Goal: Task Accomplishment & Management: Complete application form

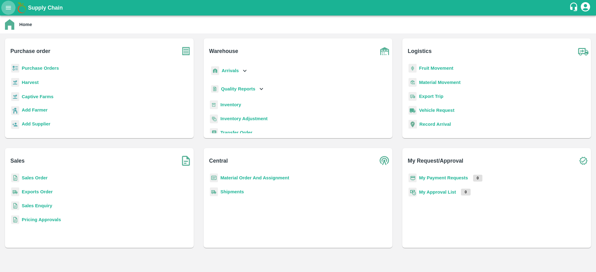
click at [7, 9] on icon "open drawer" at bounding box center [8, 7] width 5 height 3
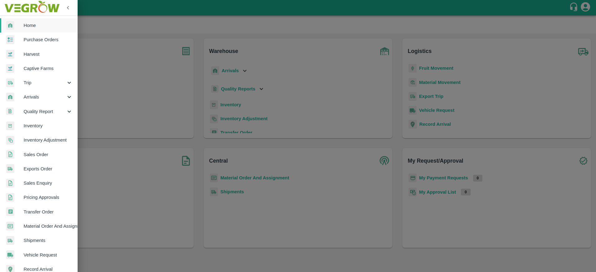
click at [95, 92] on div at bounding box center [298, 136] width 596 height 272
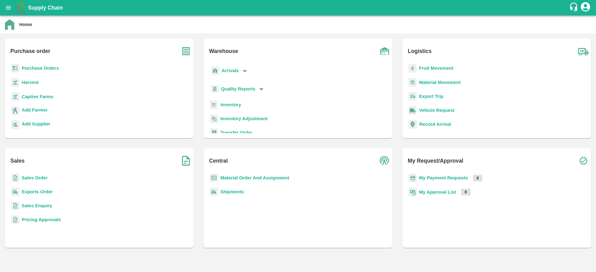
click at [45, 69] on b "Purchase Orders" at bounding box center [40, 68] width 37 height 5
click at [43, 108] on b "Add Farmer" at bounding box center [35, 110] width 26 height 5
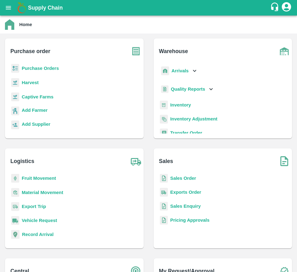
click at [48, 70] on b "Purchase Orders" at bounding box center [40, 68] width 37 height 5
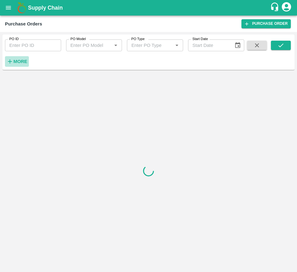
click at [20, 65] on h6 "More" at bounding box center [20, 61] width 14 height 8
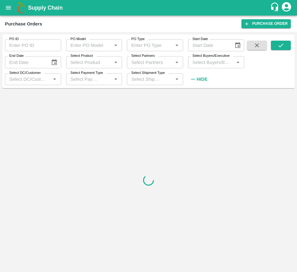
click at [201, 60] on input "Select Buyers/Executive" at bounding box center [211, 62] width 42 height 8
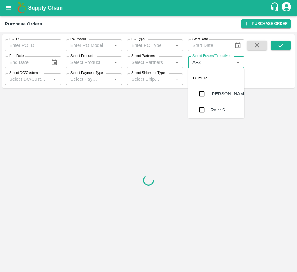
type input "AFZA"
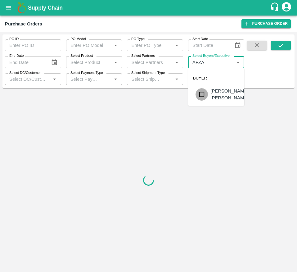
click at [202, 92] on input "checkbox" at bounding box center [201, 94] width 12 height 12
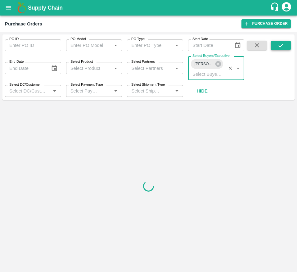
click at [277, 47] on icon "submit" at bounding box center [280, 45] width 7 height 7
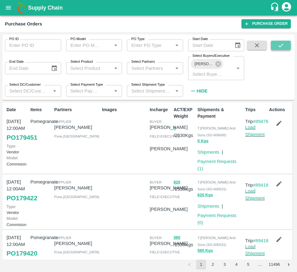
click at [278, 47] on icon "submit" at bounding box center [280, 45] width 7 height 7
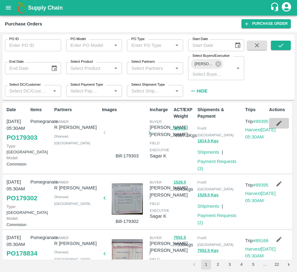
click at [276, 120] on icon "button" at bounding box center [279, 123] width 7 height 7
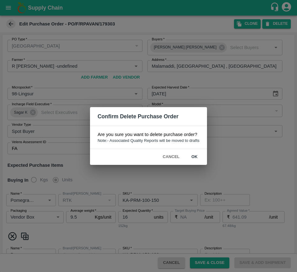
click at [229, 166] on div "Confirm Delete Purchase Order Are you sure you want to delete purchase order? N…" at bounding box center [148, 136] width 297 height 272
click at [173, 158] on button "Cancel" at bounding box center [171, 156] width 22 height 11
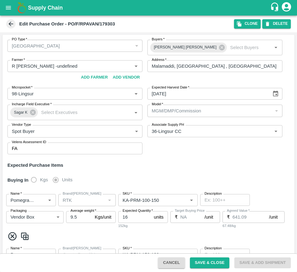
click at [119, 49] on div "[GEOGRAPHIC_DATA]" at bounding box center [72, 46] width 121 height 7
click at [244, 21] on button "Clone" at bounding box center [247, 23] width 27 height 9
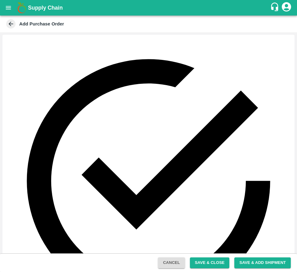
type input "v"
paste input "Bagalkot"
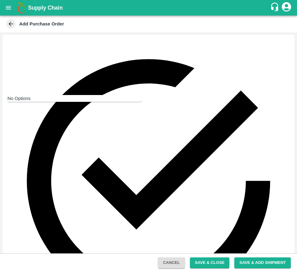
type input "B"
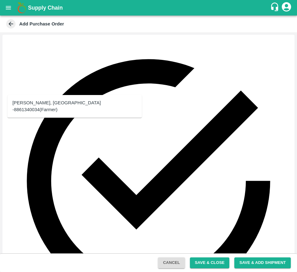
click at [50, 109] on div "R Pavan Kumar -Malamaddi, Dharwad -8861340034(Farmer)" at bounding box center [74, 106] width 124 height 14
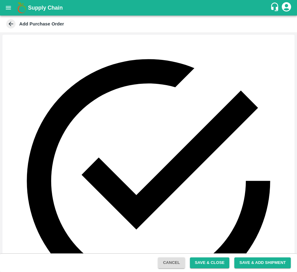
scroll to position [91, 0]
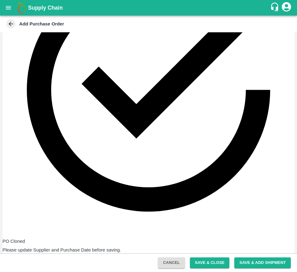
type input "R Pavan Kumar -Malamaddi, Dharwad -8861340034(Farmer)"
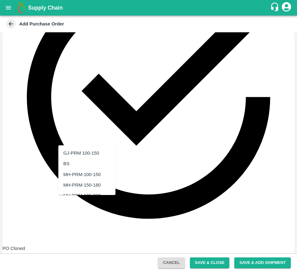
drag, startPoint x: 81, startPoint y: 139, endPoint x: 53, endPoint y: 137, distance: 28.3
click at [72, 186] on div "PRK" at bounding box center [68, 184] width 10 height 7
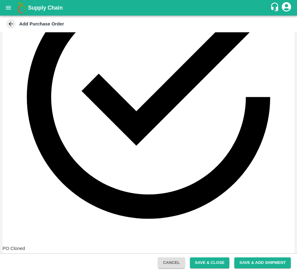
type input "PRK"
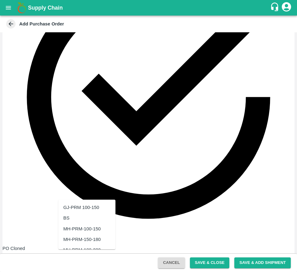
click at [81, 238] on div "PRK" at bounding box center [86, 239] width 57 height 11
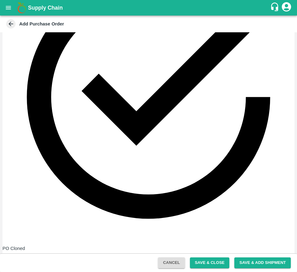
scroll to position [162, 0]
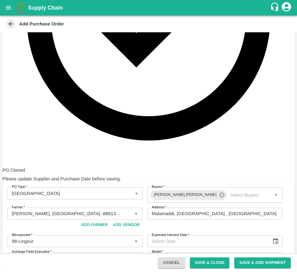
type input "PRK"
click at [72, 215] on div "PRK" at bounding box center [68, 215] width 10 height 7
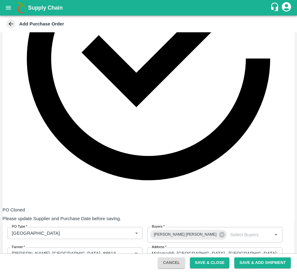
type input "PRK"
drag, startPoint x: 129, startPoint y: 120, endPoint x: 119, endPoint y: 120, distance: 9.9
type input "93"
drag, startPoint x: 134, startPoint y: 174, endPoint x: 120, endPoint y: 174, distance: 14.3
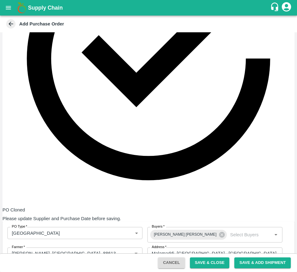
type input "114"
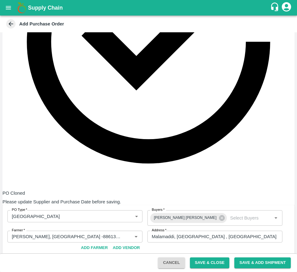
drag, startPoint x: 132, startPoint y: 211, endPoint x: 119, endPoint y: 212, distance: 12.1
type input "114"
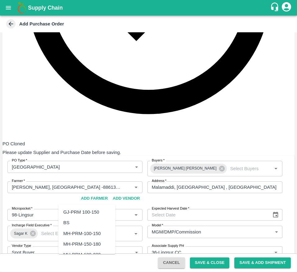
click at [91, 246] on div "PRK" at bounding box center [86, 244] width 57 height 11
type input "PRK"
drag, startPoint x: 132, startPoint y: 216, endPoint x: 117, endPoint y: 216, distance: 15.8
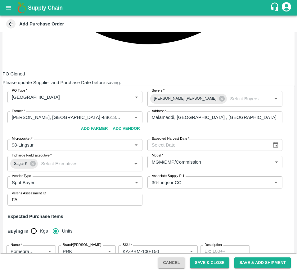
scroll to position [261, 0]
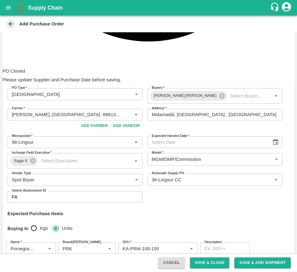
type input "84"
drag, startPoint x: 75, startPoint y: 181, endPoint x: 57, endPoint y: 179, distance: 18.1
click at [85, 226] on div "PRK" at bounding box center [86, 225] width 57 height 11
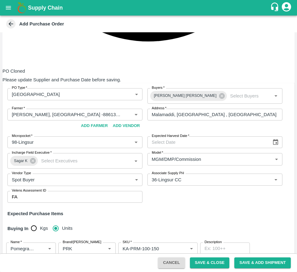
type input "PRK"
drag, startPoint x: 130, startPoint y: 196, endPoint x: 122, endPoint y: 196, distance: 8.1
type input "67"
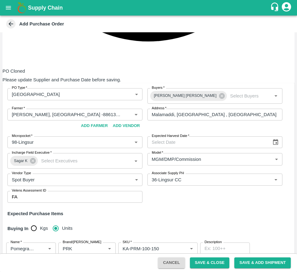
scroll to position [313, 0]
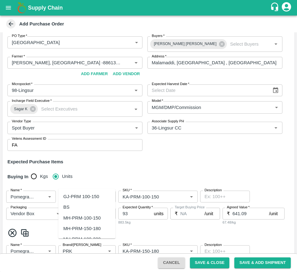
drag, startPoint x: 74, startPoint y: 184, endPoint x: 56, endPoint y: 181, distance: 17.8
click at [75, 226] on div "PRK" at bounding box center [86, 228] width 57 height 11
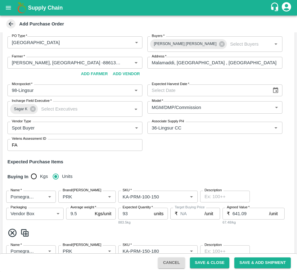
type input "PRK"
type input "1"
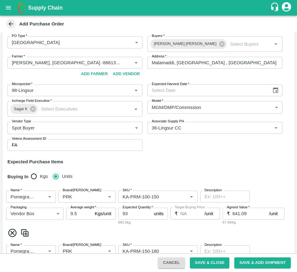
type input "33"
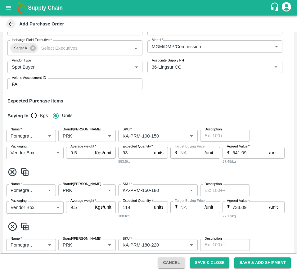
scroll to position [381, 0]
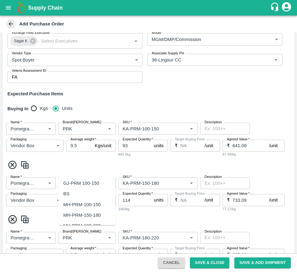
click at [76, 210] on div "PRK" at bounding box center [86, 215] width 57 height 11
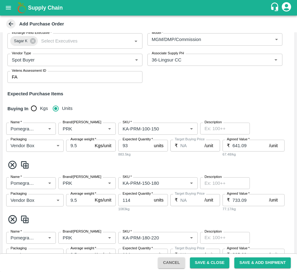
type input "PRK"
type input "27"
type input "365.09"
type input "113"
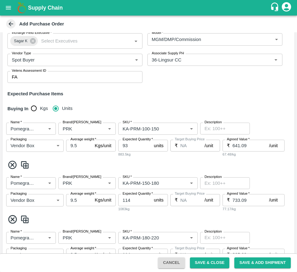
type input "595.09"
type input "48"
type input "457.09"
type input "11"
type input "503.09"
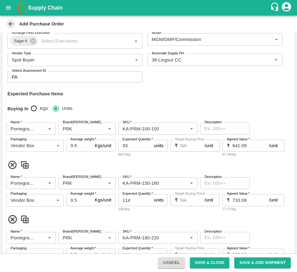
type input "22"
type input "411.09"
type input "1"
type input "457.09"
type input "16"
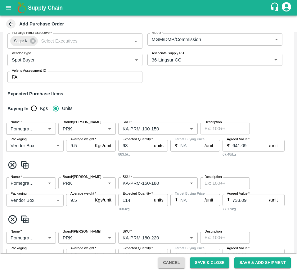
type input "5.83"
type input "KA-Green"
type input "RTK"
type input "KA-SUPR-180++"
type input "KA-SUPR-100++"
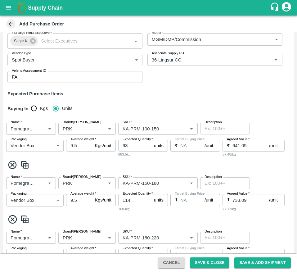
type input "KA-Loose A"
type input "KA-Loose B"
type input "Mandi Mix"
type input "KA-Damage Fruit"
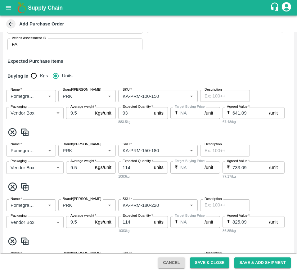
scroll to position [394, 0]
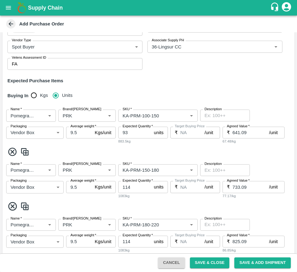
type input "27"
type input "365.09"
type input "113"
type input "595.09"
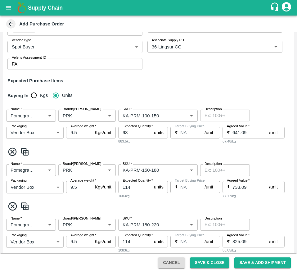
type input "48"
type input "457.09"
type input "11"
type input "503.09"
type input "22"
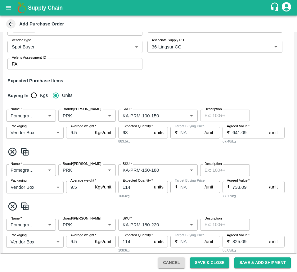
type input "411.09"
type input "1"
type input "457.09"
type input "PRK"
type input "KA-Green"
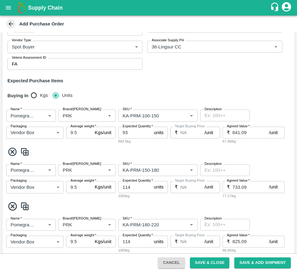
type input "KA-SUPR-180++"
type input "KA-SUPR-100++"
type input "KA-Loose A"
type input "KA-Loose B"
type input "Mandi Mix"
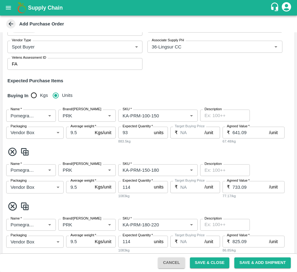
type input "Pomegranate"
type input "RTK"
type input "KA-Damage Fruit"
type input "27"
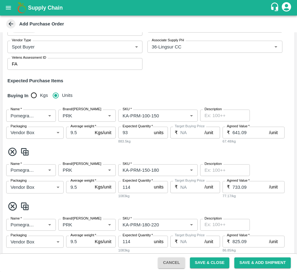
type input "365.09"
type input "113"
type input "595.09"
type input "48"
type input "457.09"
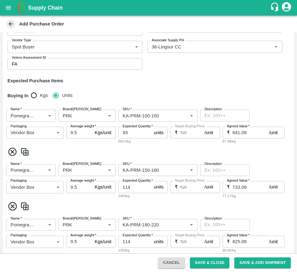
type input "11"
type input "503.09"
type input "22"
type input "411.09"
type input "1"
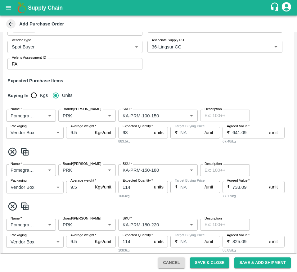
type input "457.09"
type input "PRK"
type input "KA-Green"
type input "KA-SUPR-180++"
type input "KA-SUPR-100++"
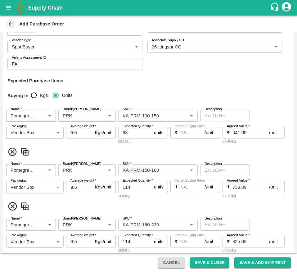
type input "KA-Loose A"
type input "KA-Loose B"
type input "Mandi Mix"
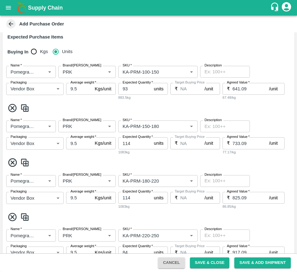
scroll to position [441, 0]
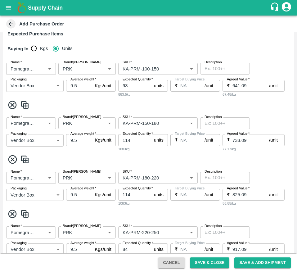
type input "113"
type input "595.09"
type input "48"
type input "457.09"
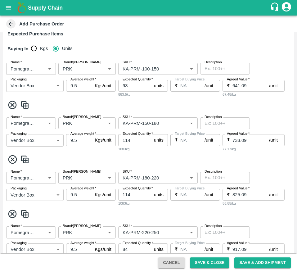
type input "11"
type input "503.09"
type input "22"
type input "411.09"
type input "1"
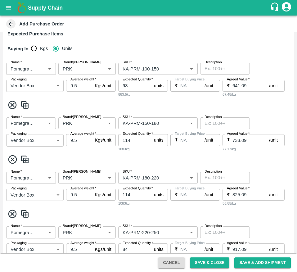
type input "457.09"
type input "16"
type input "5.83"
type input "RTK"
type input "KA-SUPR-180++"
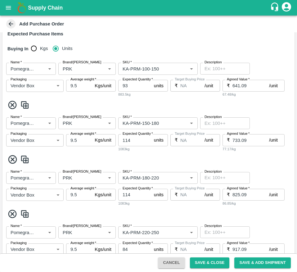
type input "KA-SUPR-100++"
type input "KA-Loose A"
type input "KA-Loose B"
type input "Mandi Mix"
type input "KA-Damage Fruit"
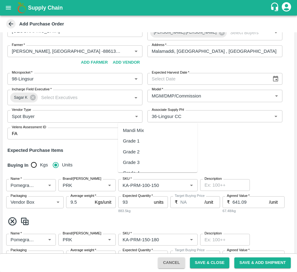
scroll to position [1606, 0]
drag, startPoint x: 145, startPoint y: 118, endPoint x: 85, endPoint y: 154, distance: 70.2
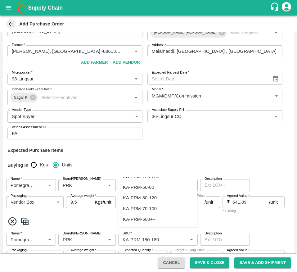
scroll to position [0, 0]
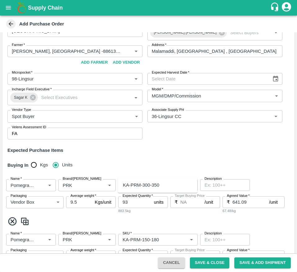
click at [142, 186] on div "KA-PRM-300-350" at bounding box center [141, 184] width 36 height 7
type input "KA-PRM-300-350"
type input "2"
type input "33"
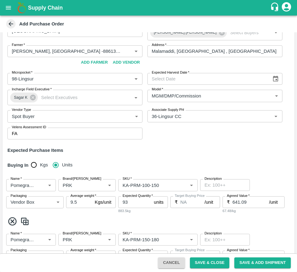
type input "33"
type input "27"
type input "365.09"
type input "113"
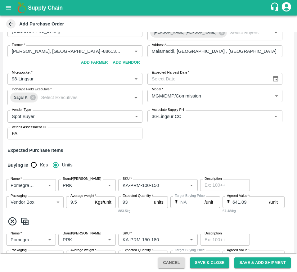
type input "595.09"
type input "48"
type input "457.09"
type input "11"
type input "503.09"
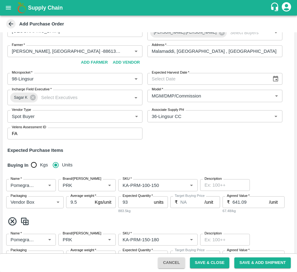
type input "22"
type input "411.09"
type input "1"
type input "457.09"
type input "276"
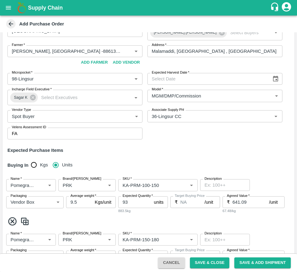
type input "9.5"
type input "16"
type input "5.83"
type input "KA-PRM-300-350"
type input "PRK"
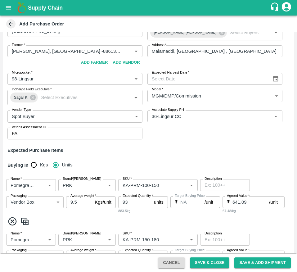
type input "KA-Green"
type input "KA-SUPR-180++"
type input "KA-SUPR-100++"
type input "KA-Loose A"
type input "KA-Loose B"
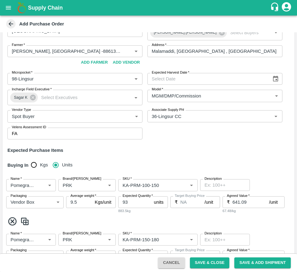
type input "Mandi Mix"
type input "Pomegranate"
type input "KA-Damage Fruit"
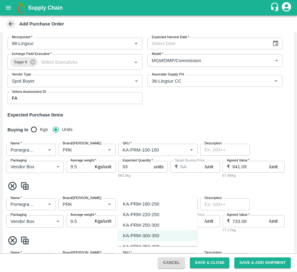
scroll to position [1659, 0]
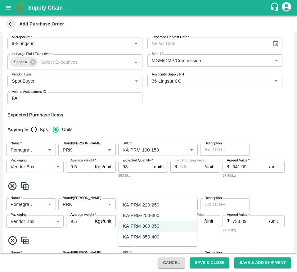
click at [148, 235] on div "KA-PRM-350-400" at bounding box center [141, 236] width 36 height 7
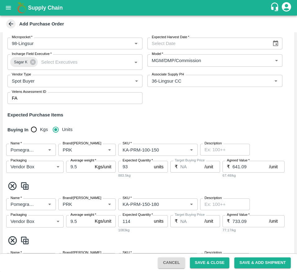
type input "KA-PRM-350-400"
type input "3"
type input "6"
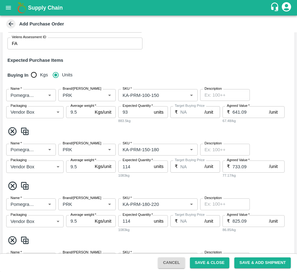
scroll to position [417, 0]
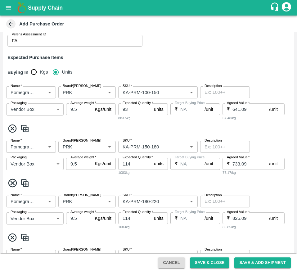
type input "26"
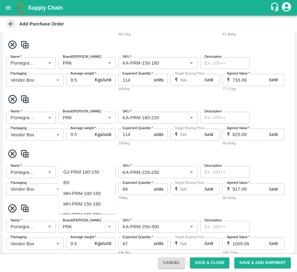
drag, startPoint x: 73, startPoint y: 160, endPoint x: 52, endPoint y: 157, distance: 21.4
click at [70, 203] on div "PRK" at bounding box center [68, 203] width 10 height 7
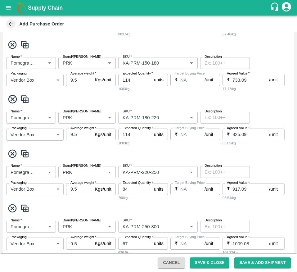
type input "PRK"
drag, startPoint x: 138, startPoint y: 178, endPoint x: 119, endPoint y: 179, distance: 19.3
type input "56"
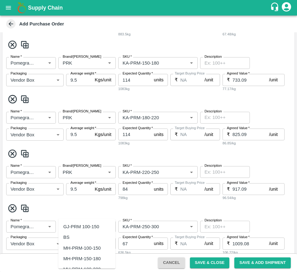
click at [74, 257] on div "PRK" at bounding box center [86, 258] width 57 height 11
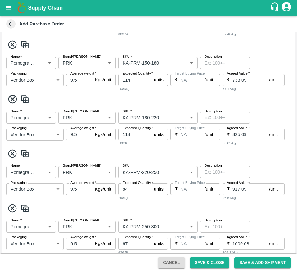
type input "PRK"
type input "4"
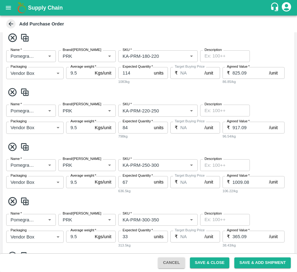
scroll to position [578, 0]
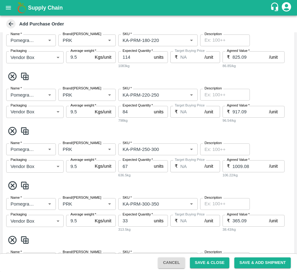
type input "21"
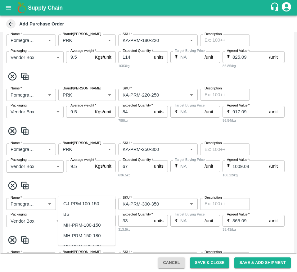
drag, startPoint x: 75, startPoint y: 188, endPoint x: 54, endPoint y: 187, distance: 21.1
click at [78, 233] on div "PRK" at bounding box center [86, 235] width 57 height 11
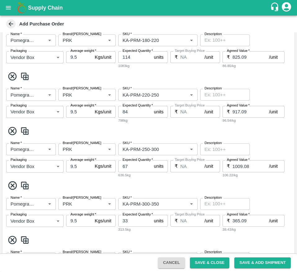
type input "PRK"
drag, startPoint x: 129, startPoint y: 208, endPoint x: 119, endPoint y: 206, distance: 11.0
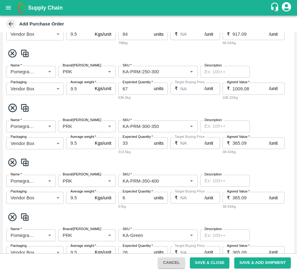
type input "69"
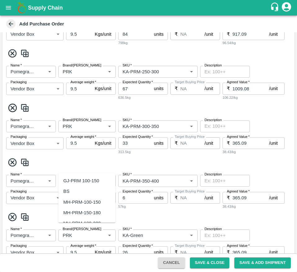
drag, startPoint x: 78, startPoint y: 169, endPoint x: 52, endPoint y: 162, distance: 27.5
click at [82, 215] on div "PRK" at bounding box center [86, 212] width 57 height 11
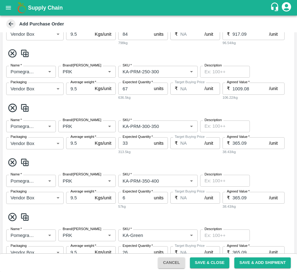
type input "PRK"
drag, startPoint x: 128, startPoint y: 187, endPoint x: 112, endPoint y: 187, distance: 16.1
type input "36"
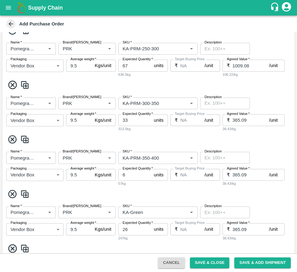
scroll to position [701, 0]
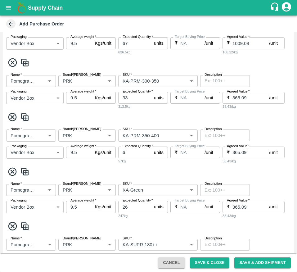
type input "27"
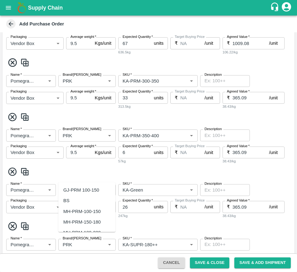
drag, startPoint x: 78, startPoint y: 176, endPoint x: 58, endPoint y: 176, distance: 19.9
click at [70, 223] on div "PRK" at bounding box center [68, 221] width 10 height 7
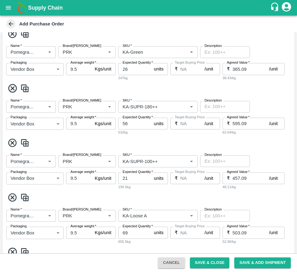
scroll to position [839, 0]
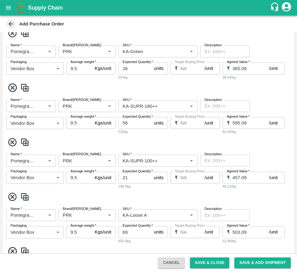
type input "PRK"
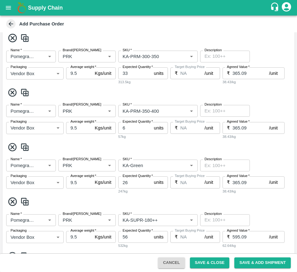
scroll to position [736, 0]
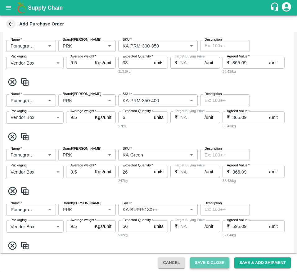
click at [201, 261] on button "Save & Close" at bounding box center [210, 262] width 40 height 11
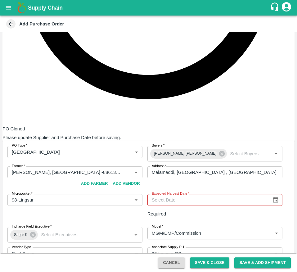
scroll to position [0, 0]
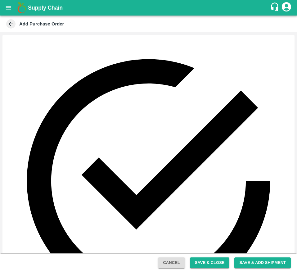
type input "DD/MM/YYYY"
click at [149, 170] on button "5" at bounding box center [148, 168] width 2 height 5
type input "05/10/2025"
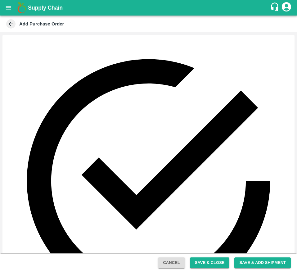
click at [201, 262] on button "Save & Close" at bounding box center [210, 262] width 40 height 11
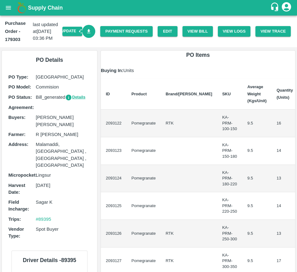
click at [16, 10] on img at bounding box center [22, 8] width 12 height 12
drag, startPoint x: 0, startPoint y: 9, endPoint x: 11, endPoint y: 5, distance: 12.0
click at [11, 5] on div "Supply Chain" at bounding box center [148, 8] width 297 height 16
click at [11, 5] on icon "open drawer" at bounding box center [8, 7] width 7 height 7
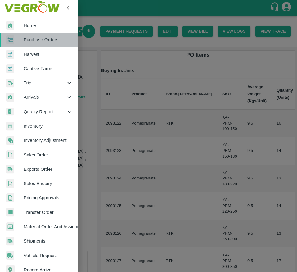
click at [57, 44] on link "Purchase Orders" at bounding box center [39, 40] width 78 height 14
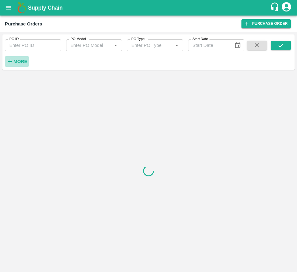
click at [8, 61] on icon "button" at bounding box center [10, 62] width 4 height 4
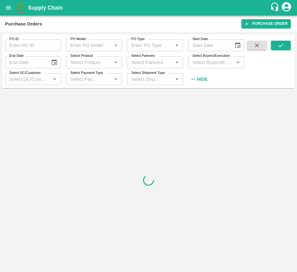
click at [205, 62] on input "Select Buyers/Executive" at bounding box center [211, 62] width 42 height 8
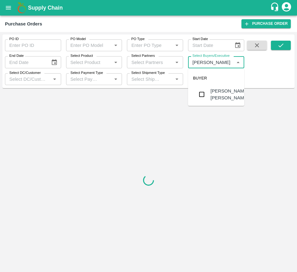
type input "[PERSON_NAME]"
click at [211, 93] on div "[PERSON_NAME] [PERSON_NAME]" at bounding box center [229, 94] width 38 height 14
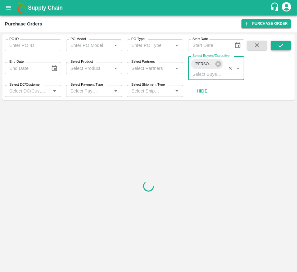
click at [275, 43] on button "submit" at bounding box center [281, 45] width 20 height 9
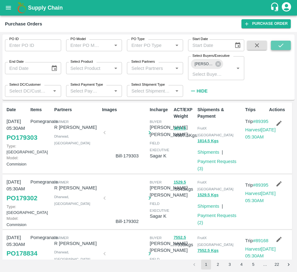
click at [275, 43] on button "submit" at bounding box center [281, 45] width 20 height 9
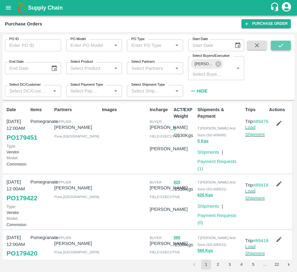
click at [275, 43] on button "submit" at bounding box center [281, 45] width 20 height 9
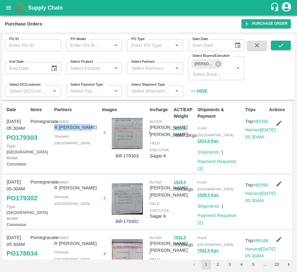
drag, startPoint x: 55, startPoint y: 127, endPoint x: 89, endPoint y: 128, distance: 34.4
click at [89, 128] on p "R [PERSON_NAME]" at bounding box center [76, 127] width 45 height 7
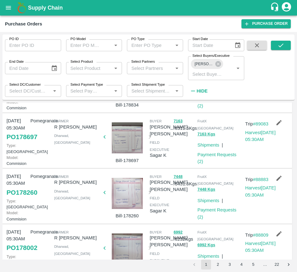
scroll to position [172, 0]
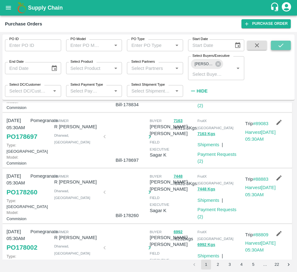
click at [280, 43] on icon "submit" at bounding box center [280, 45] width 7 height 7
